Goal: Book appointment/travel/reservation

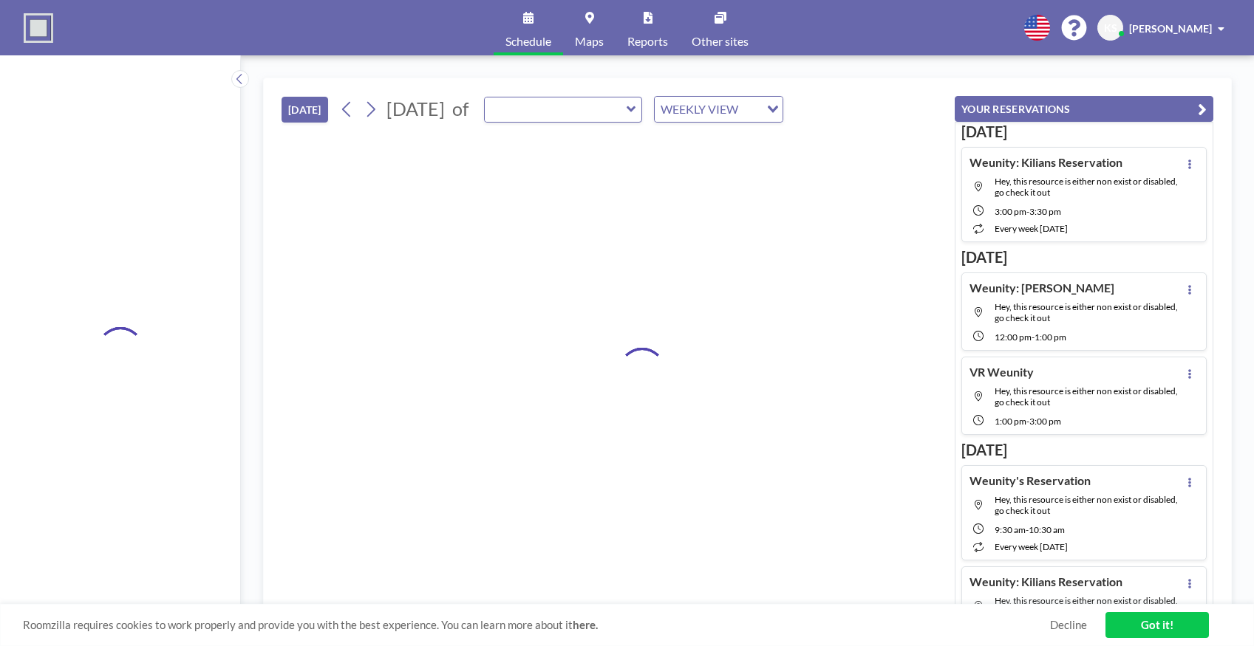
type input "YUNUS"
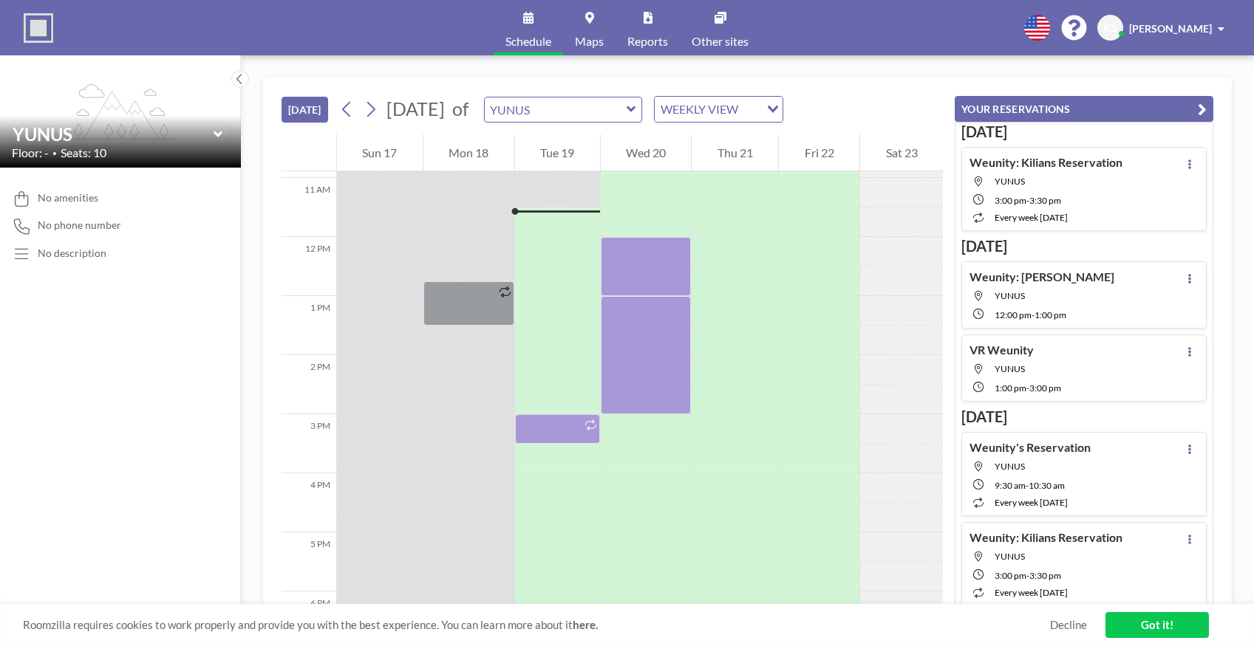
scroll to position [650, 0]
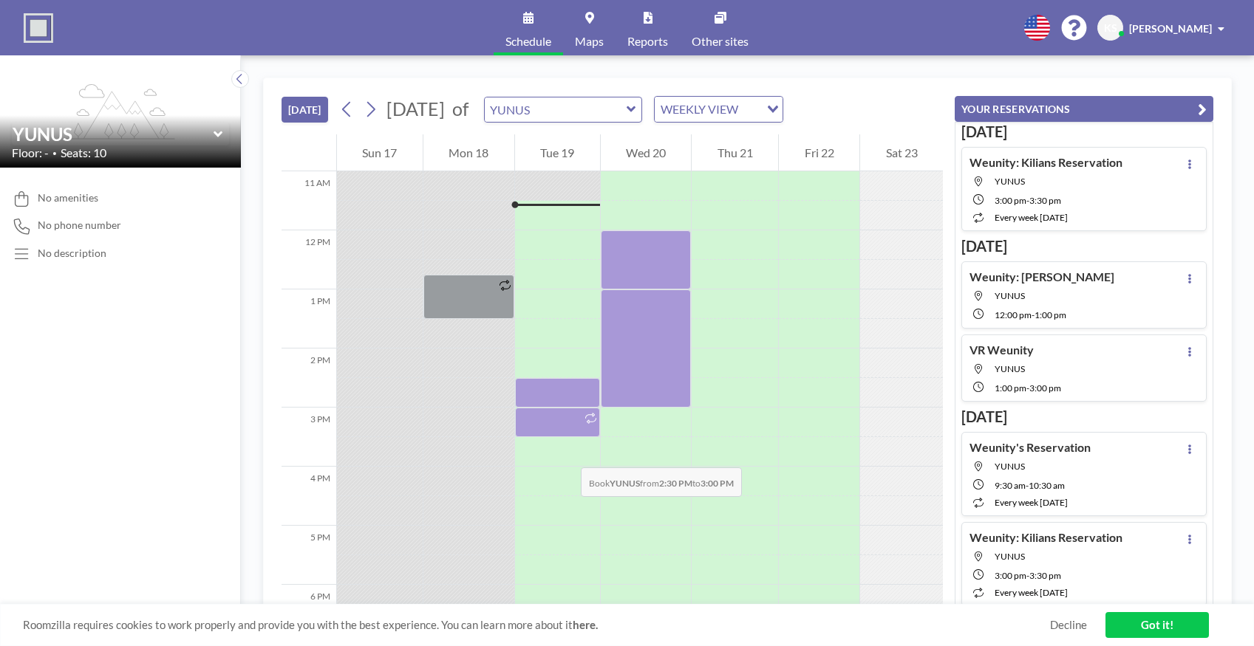
drag, startPoint x: 569, startPoint y: 392, endPoint x: 565, endPoint y: 452, distance: 60.0
click at [565, 452] on div at bounding box center [557, 230] width 85 height 1419
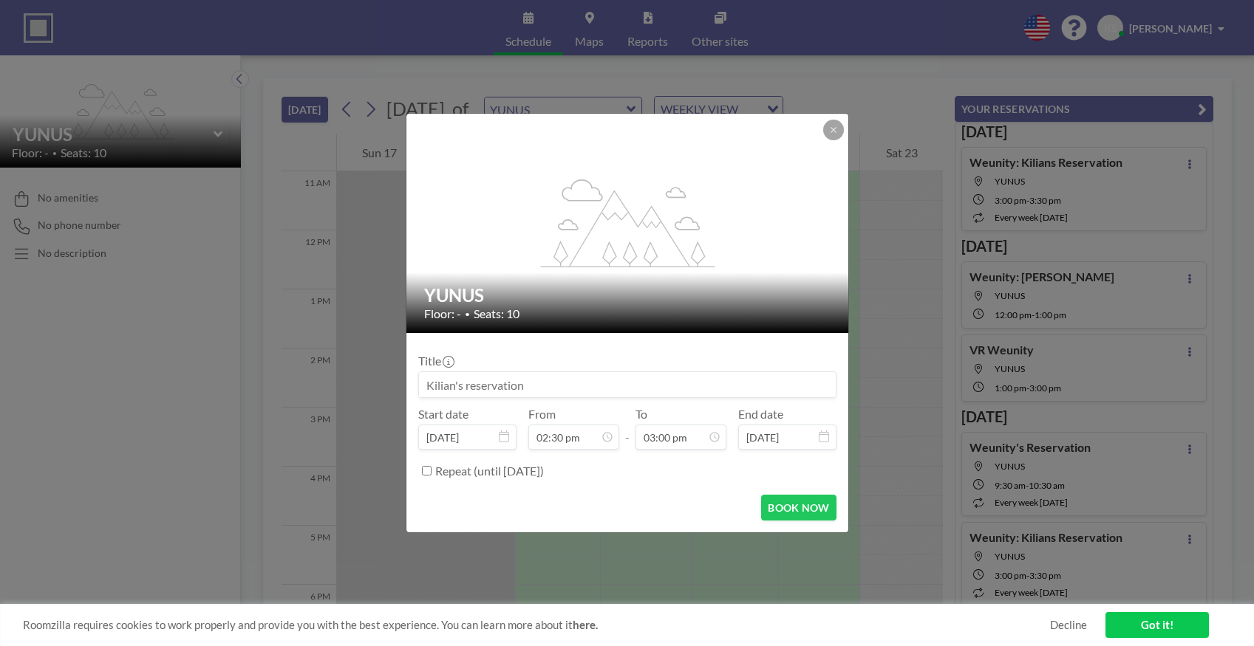
scroll to position [132, 0]
click at [547, 391] on input at bounding box center [627, 384] width 417 height 25
type input "[PERSON_NAME]"
click at [771, 503] on button "BOOK NOW" at bounding box center [798, 508] width 75 height 26
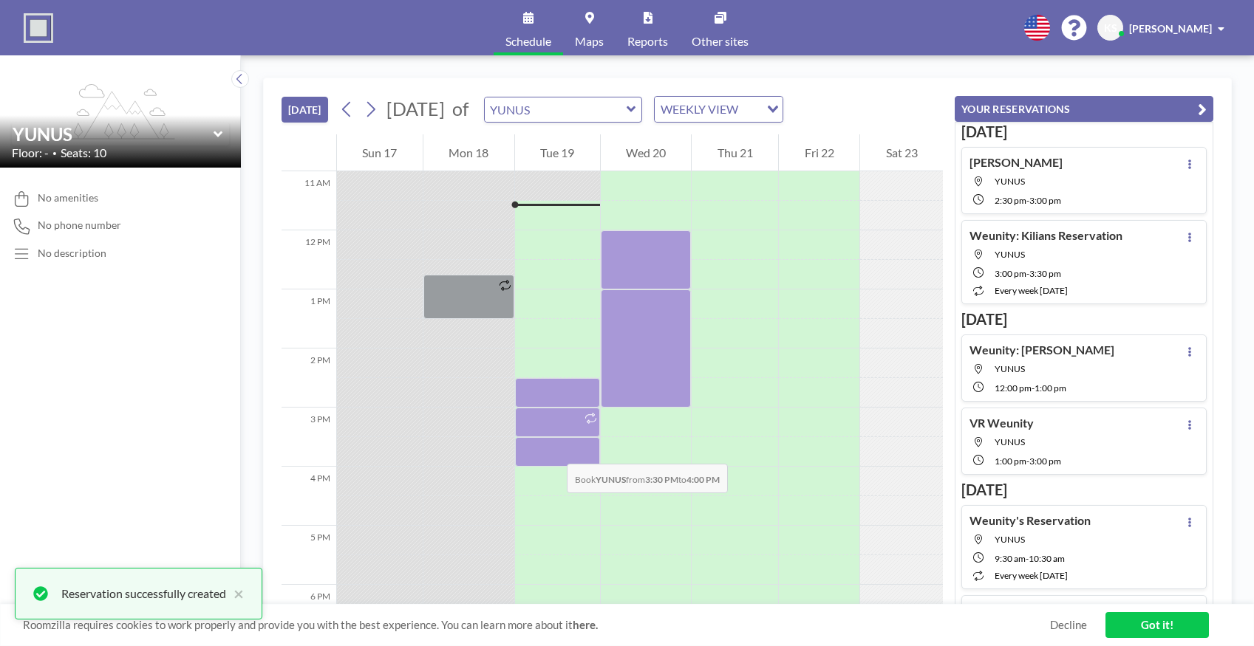
click at [552, 449] on div at bounding box center [557, 452] width 85 height 30
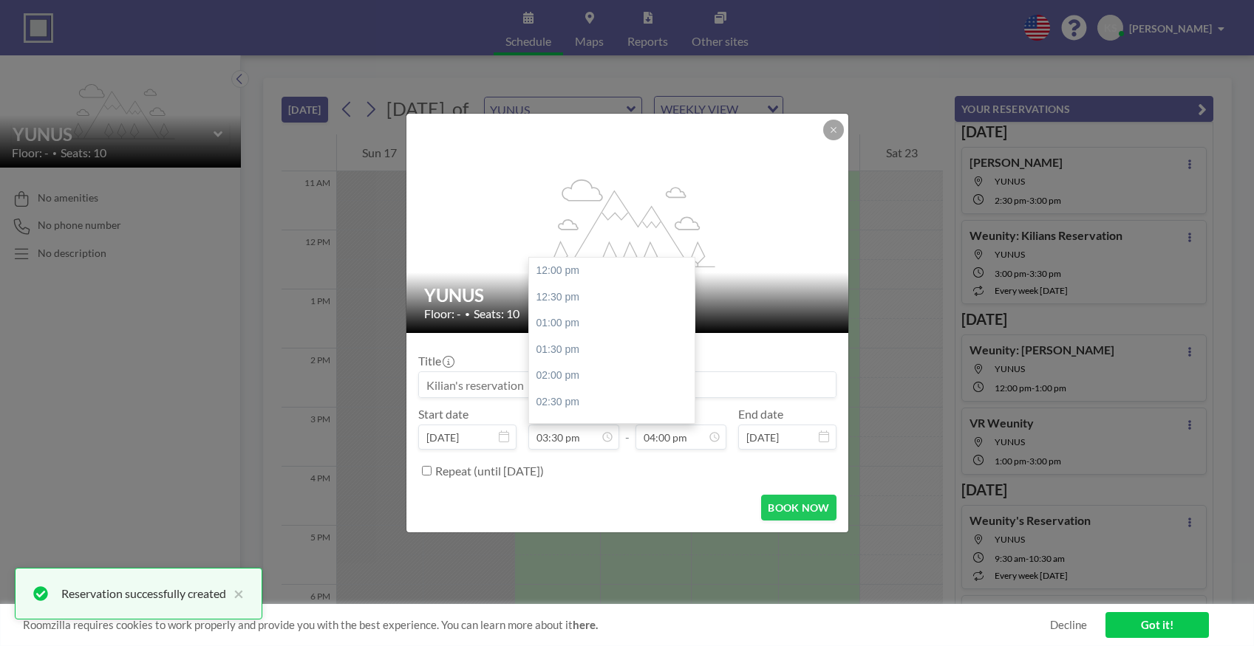
scroll to position [184, 0]
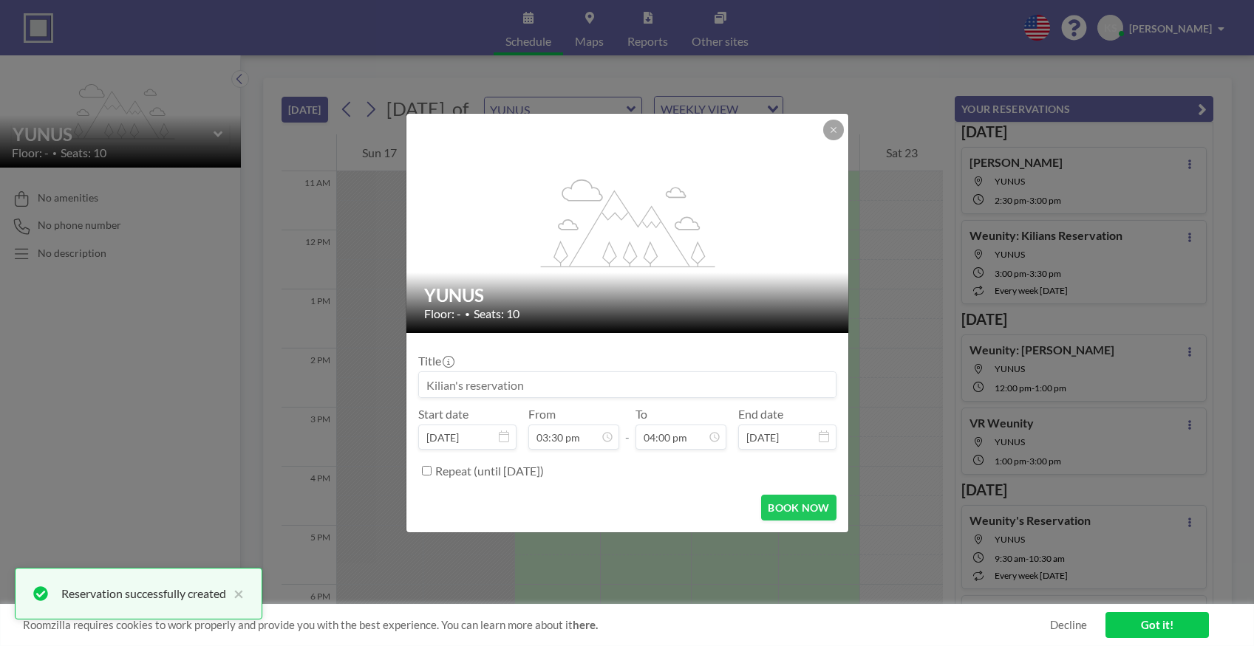
click at [457, 381] on input at bounding box center [627, 384] width 417 height 25
type input "[PERSON_NAME]"
click at [816, 511] on button "BOOK NOW" at bounding box center [798, 508] width 75 height 26
